Goal: Task Accomplishment & Management: Manage account settings

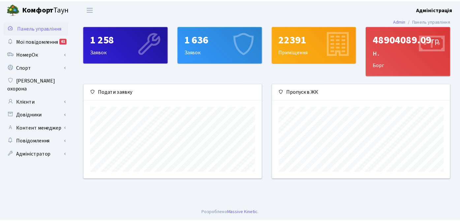
scroll to position [95, 180]
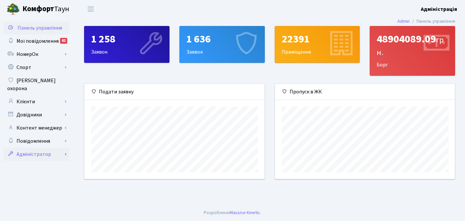
click at [51, 148] on link "Адміністратор" at bounding box center [36, 154] width 66 height 13
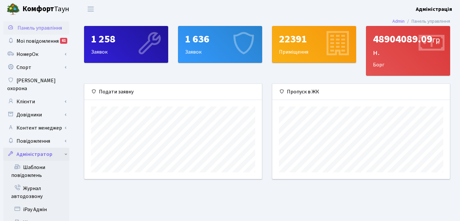
scroll to position [107, 0]
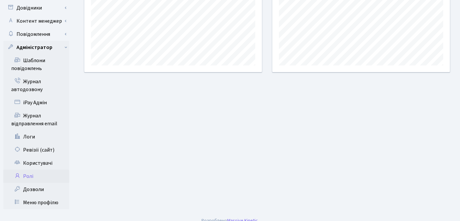
click at [39, 170] on link "Ролі" at bounding box center [36, 176] width 66 height 13
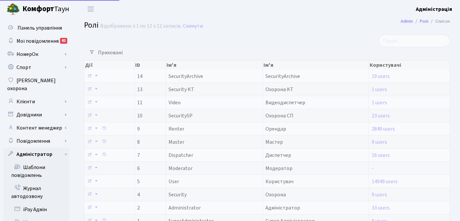
select select "25"
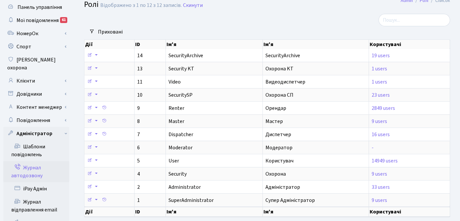
scroll to position [107, 0]
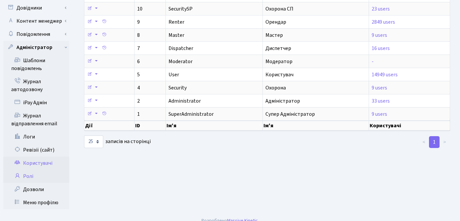
click at [32, 157] on link "Користувачі" at bounding box center [36, 163] width 66 height 13
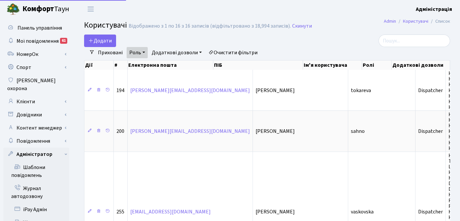
select select "25"
click at [144, 52] on link "Роль" at bounding box center [137, 52] width 21 height 11
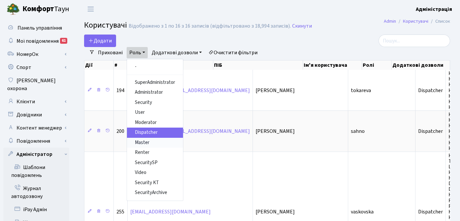
click at [146, 141] on link "Master" at bounding box center [155, 143] width 56 height 10
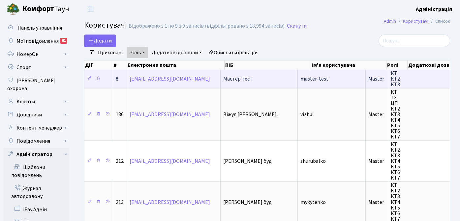
click at [268, 80] on td "Мастер Тест" at bounding box center [258, 79] width 77 height 18
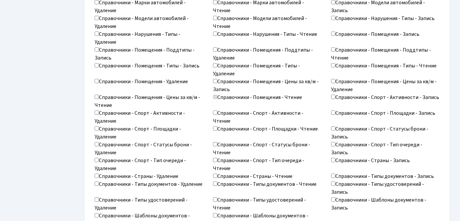
scroll to position [1047, 0]
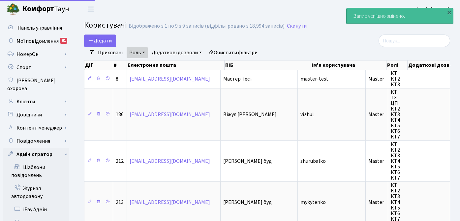
select select "25"
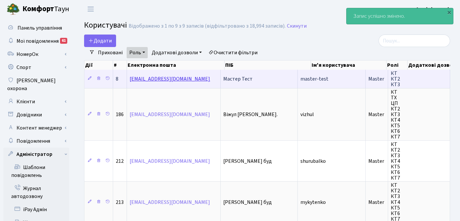
click at [175, 76] on link "[EMAIL_ADDRESS][DOMAIN_NAME]" at bounding box center [170, 78] width 80 height 7
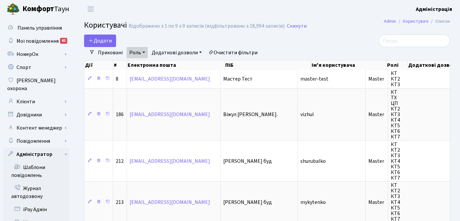
click at [439, 9] on b "Адміністрація" at bounding box center [434, 9] width 36 height 7
click at [404, 38] on link "Вийти" at bounding box center [419, 36] width 66 height 10
